Goal: Transaction & Acquisition: Obtain resource

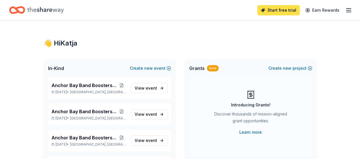
click at [276, 9] on link "Start free trial" at bounding box center [278, 10] width 42 height 10
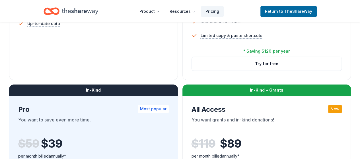
scroll to position [256, 0]
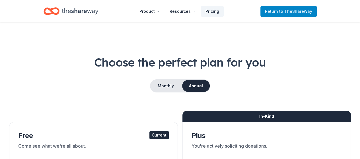
click at [285, 11] on span "to TheShareWay" at bounding box center [295, 11] width 33 height 5
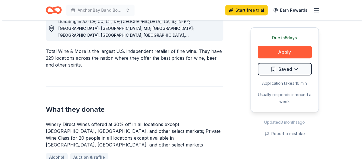
scroll to position [142, 0]
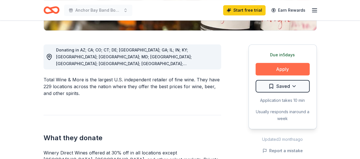
click at [284, 67] on button "Apply" at bounding box center [282, 69] width 54 height 13
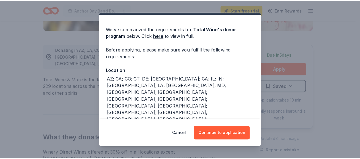
scroll to position [15, 0]
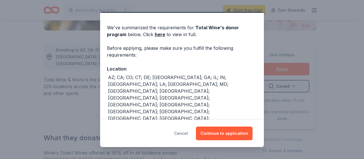
click at [180, 132] on button "Cancel" at bounding box center [181, 133] width 14 height 14
